Goal: Find specific page/section: Find specific page/section

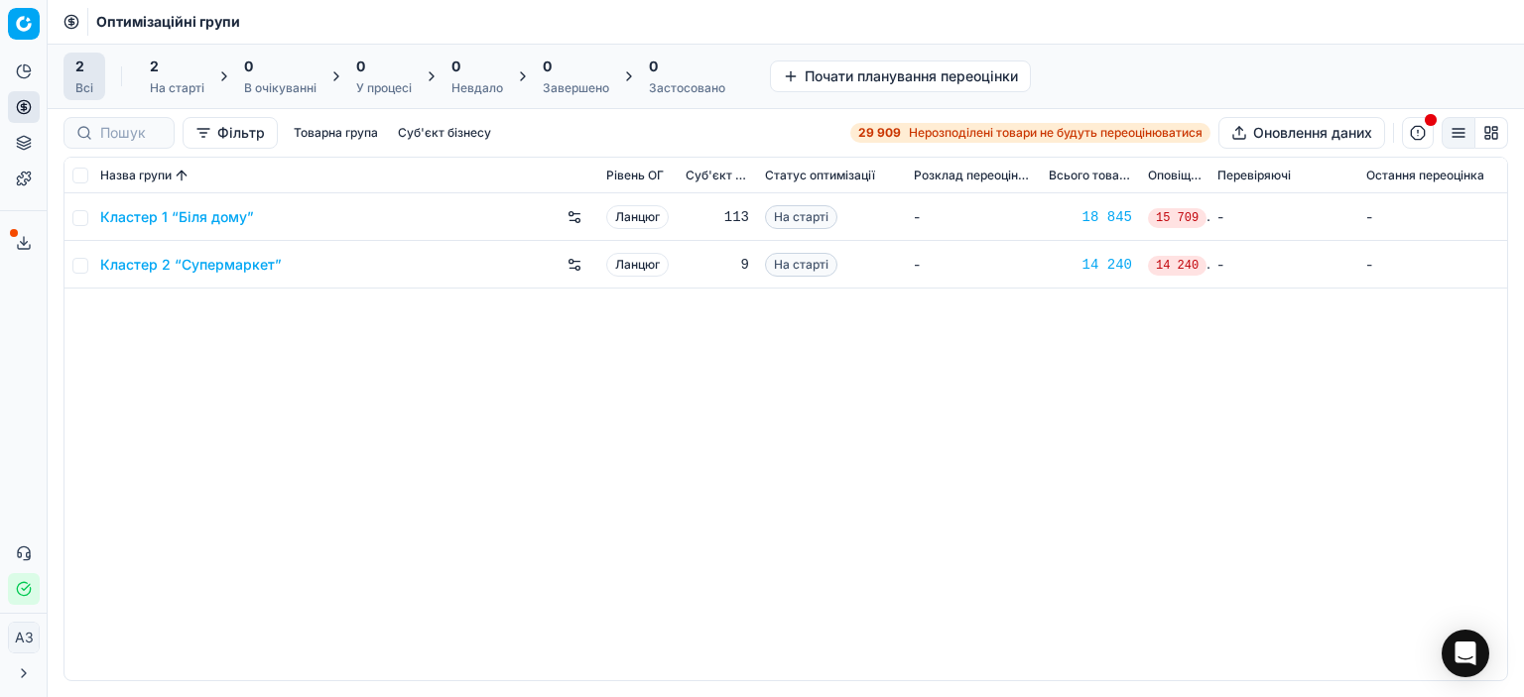
click at [731, 398] on div "Кластер 1 “Біля дому” Ланцюг 113 На старті - 18 845 15 709 - - Кластер 2 “Супер…" at bounding box center [785, 436] width 1442 height 487
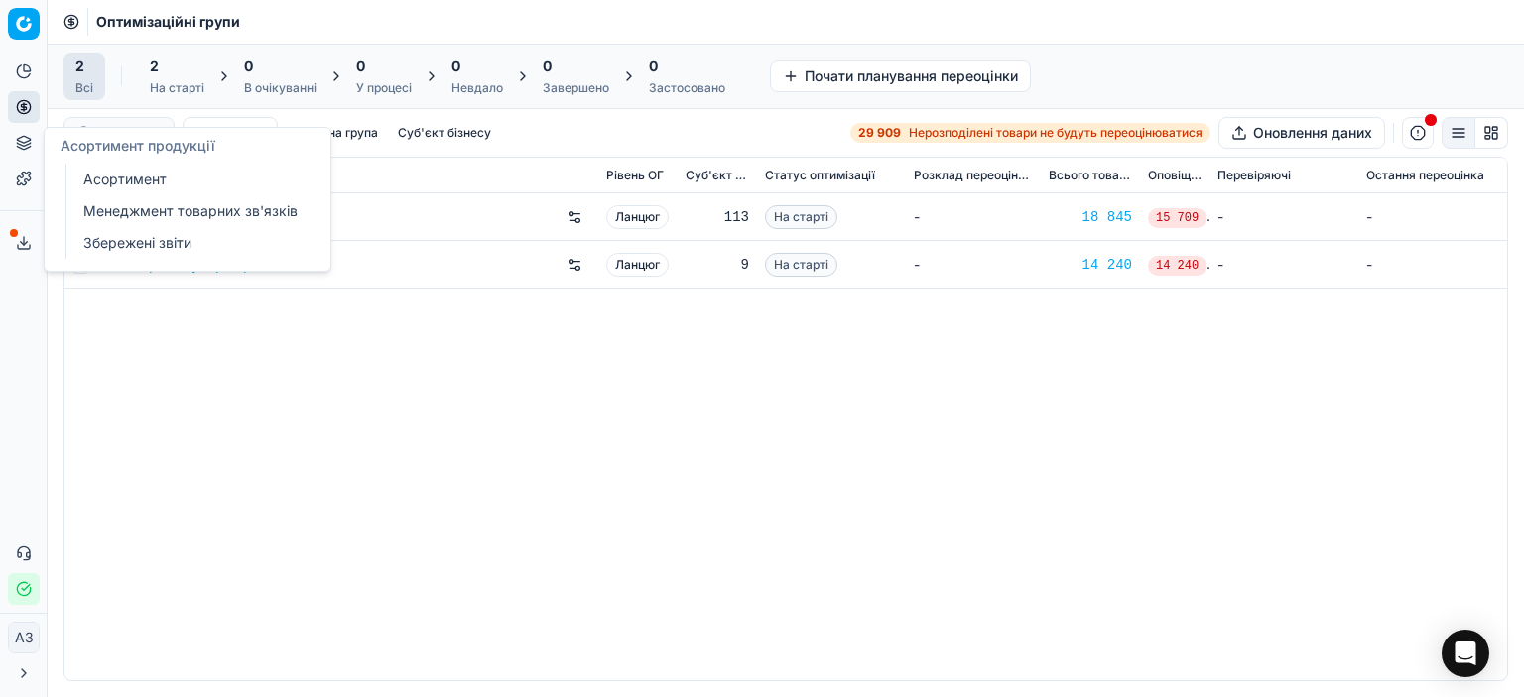
click at [112, 190] on link "Асортимент" at bounding box center [190, 180] width 231 height 28
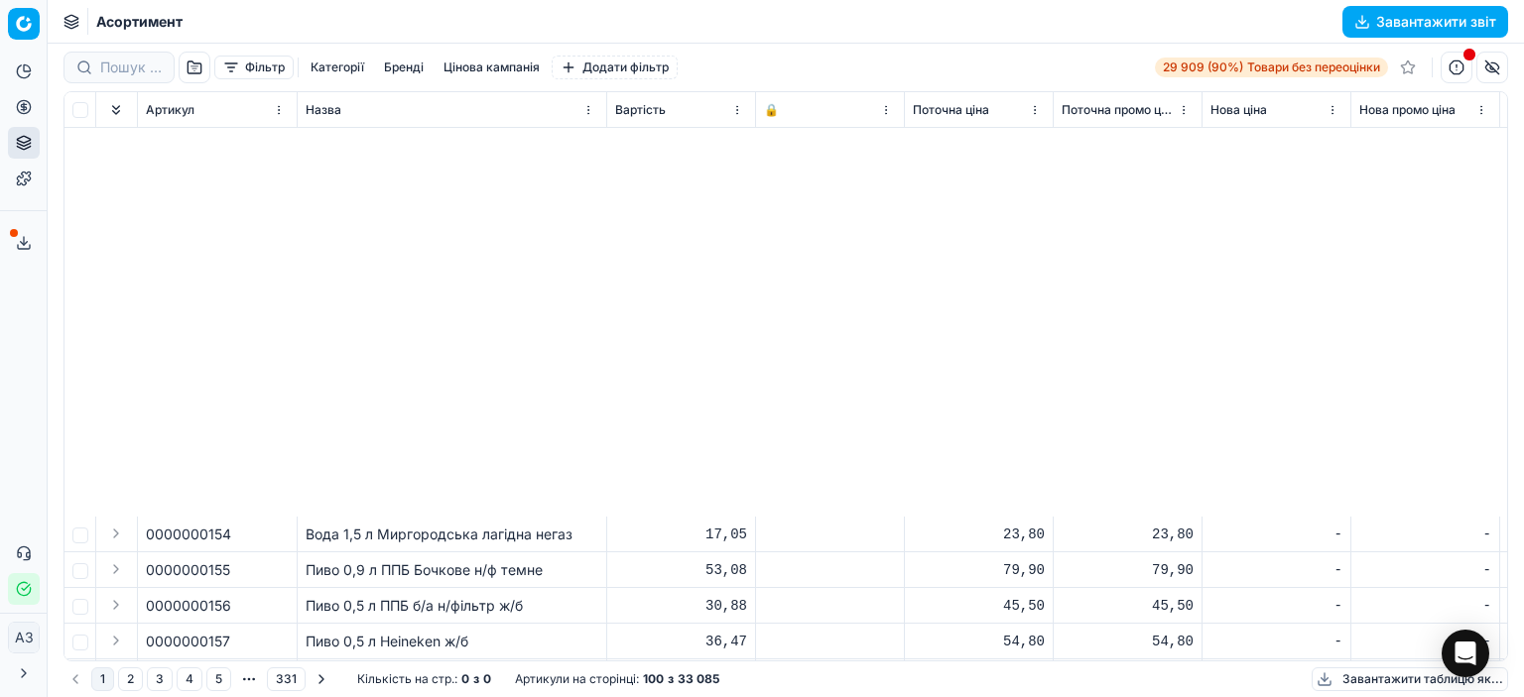
scroll to position [1785, 0]
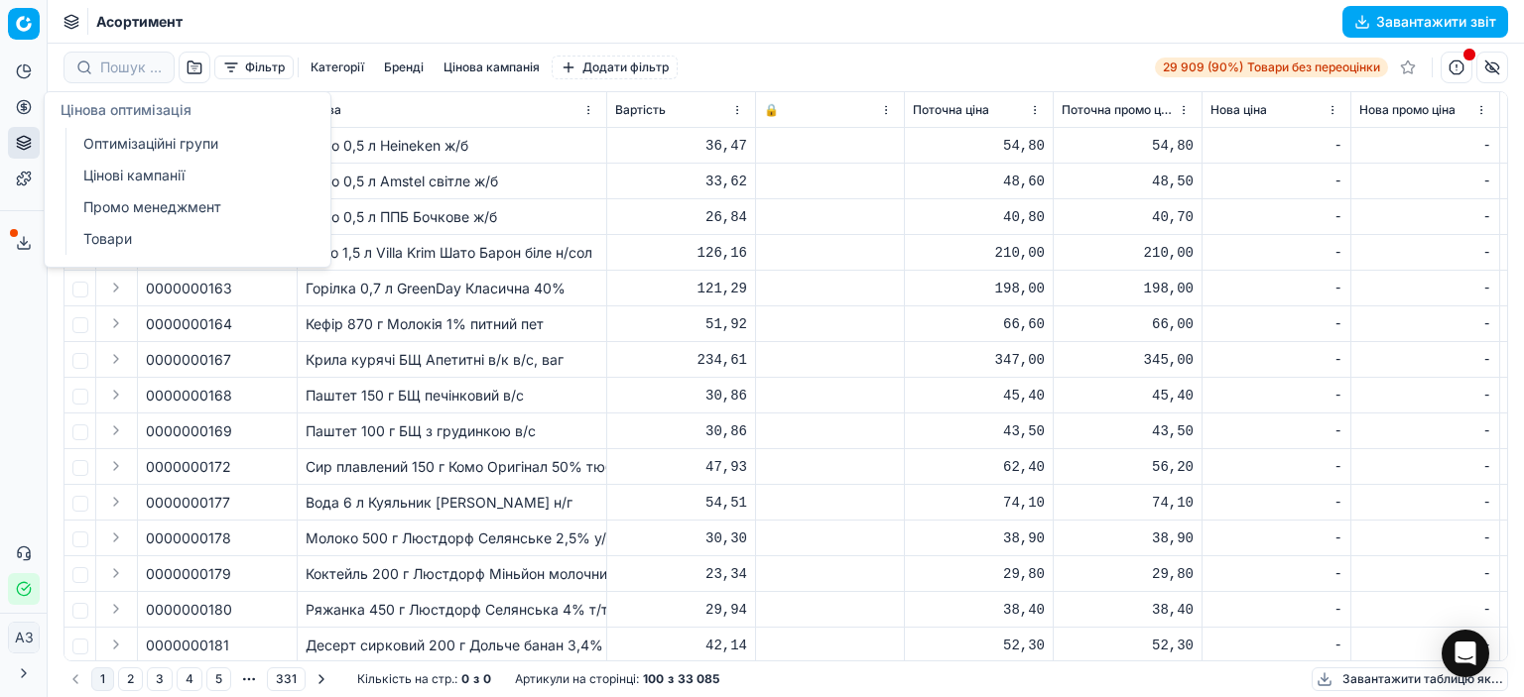
click at [99, 148] on font "Оптимізаційні групи" at bounding box center [150, 143] width 135 height 17
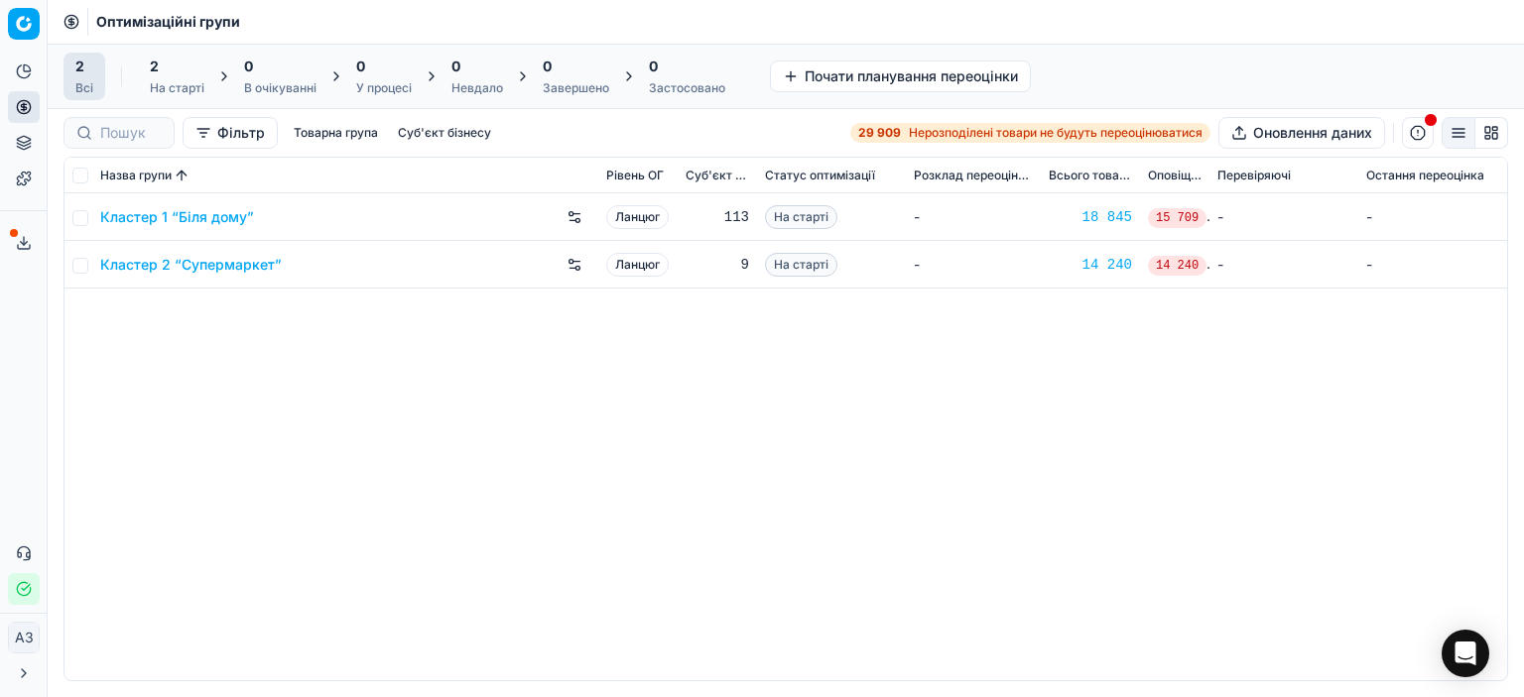
click at [374, 356] on div "Кластер 1 “Біля дому” Ланцюг 113 На старті - 18 845 15 709 - - Кластер 2 “Супер…" at bounding box center [785, 436] width 1442 height 487
click at [407, 525] on div "Кластер 1 “Біля дому” Ланцюг 113 На старті - 18 845 15 709 - - Кластер 2 “Супер…" at bounding box center [785, 436] width 1442 height 487
